Goal: Find specific page/section: Find specific page/section

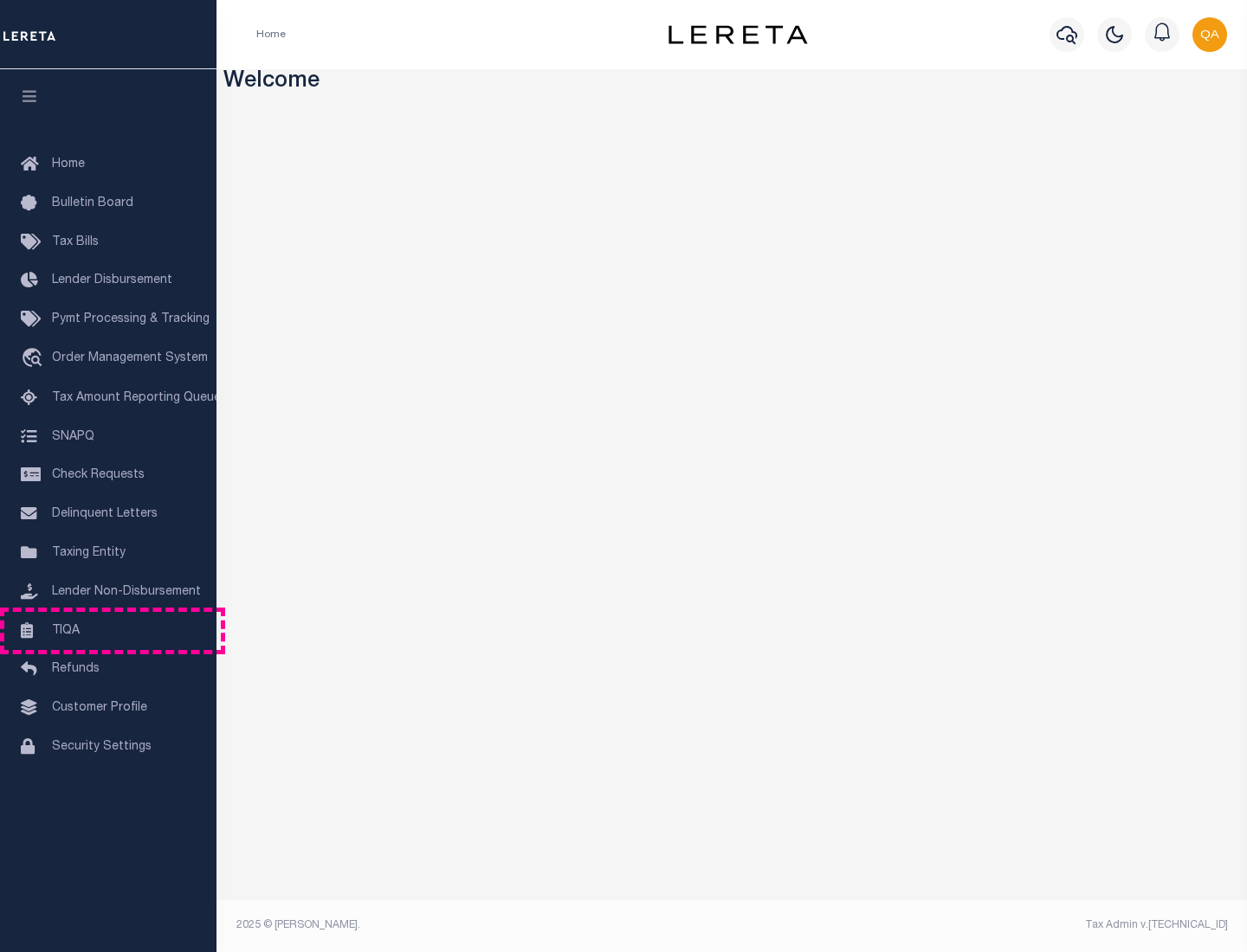
click at [109, 630] on link "TIQA" at bounding box center [108, 632] width 216 height 39
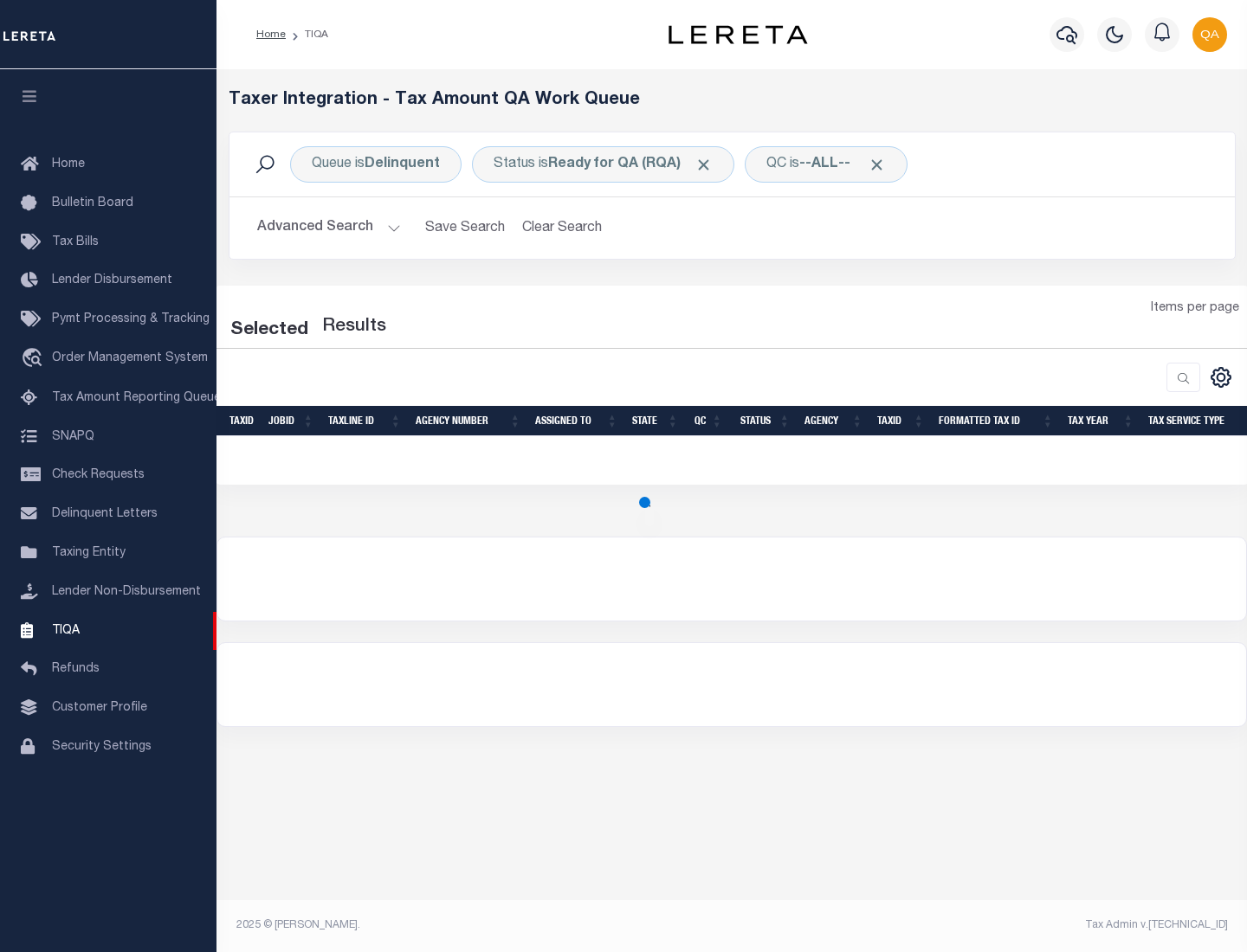
select select "200"
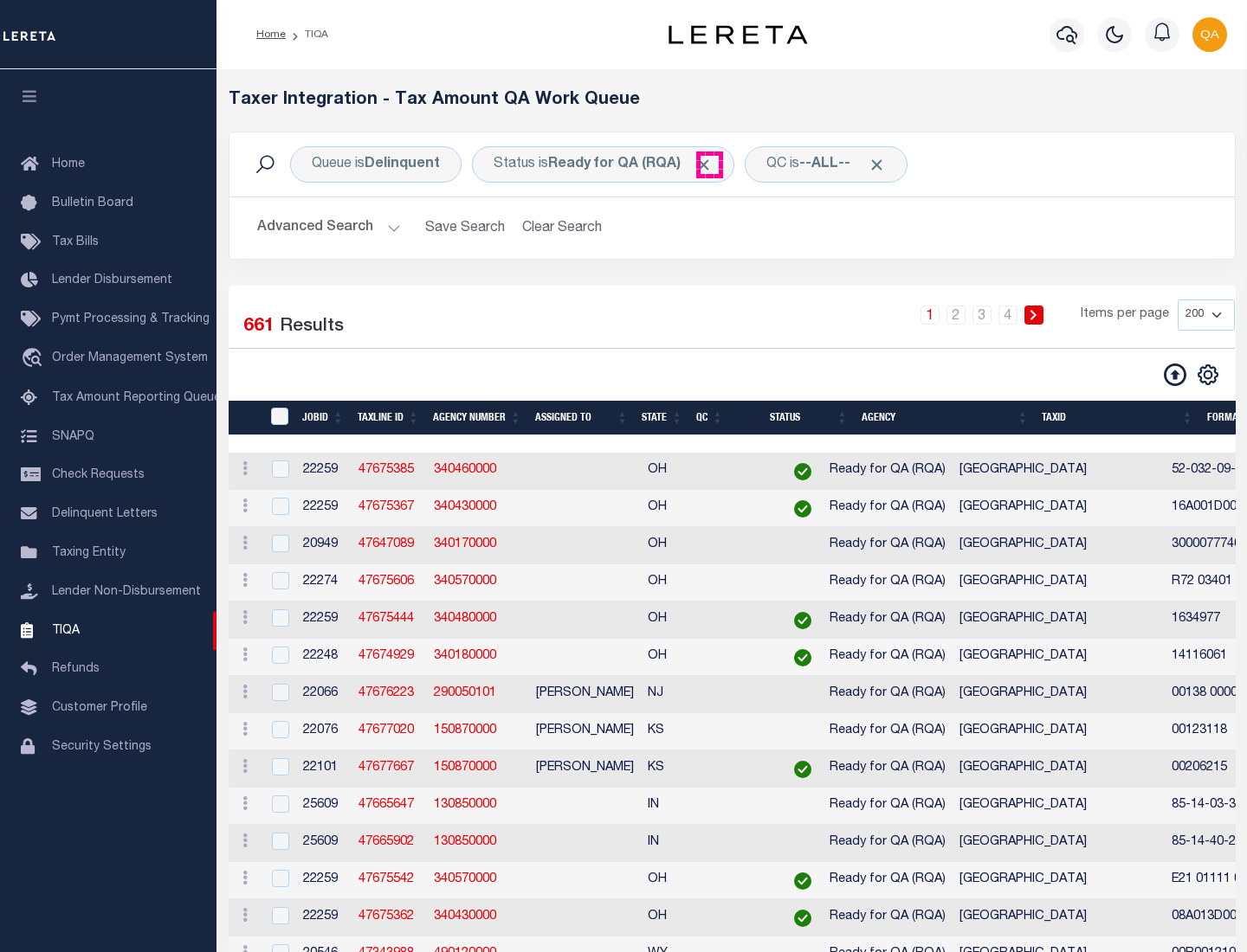
click at [710, 164] on span "Click to Remove" at bounding box center [703, 165] width 19 height 19
